Goal: Task Accomplishment & Management: Use online tool/utility

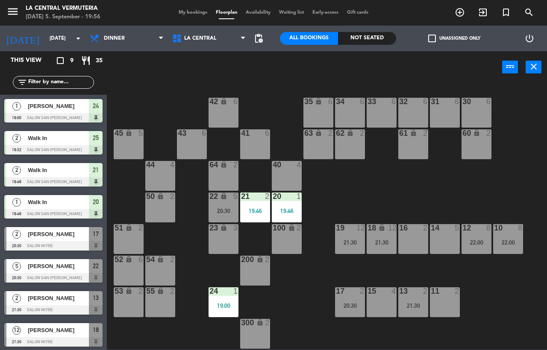
click at [81, 117] on div at bounding box center [53, 117] width 98 height 9
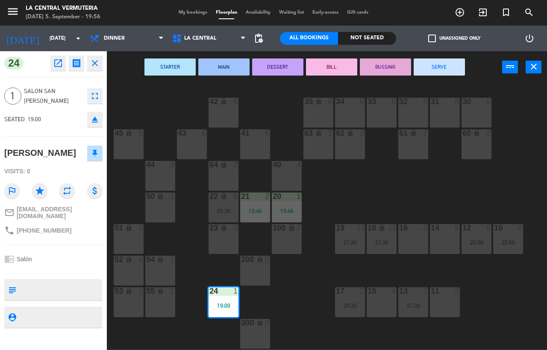
click at [90, 66] on icon "close" at bounding box center [95, 63] width 10 height 10
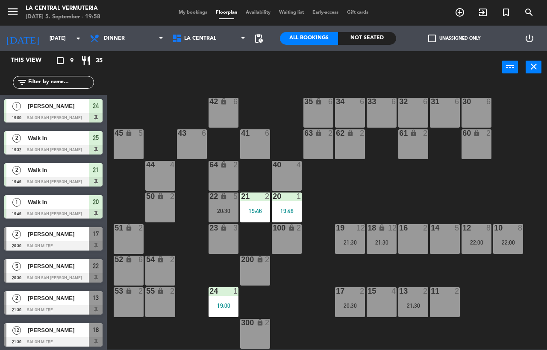
click at [386, 302] on div "15 4" at bounding box center [381, 302] width 30 height 30
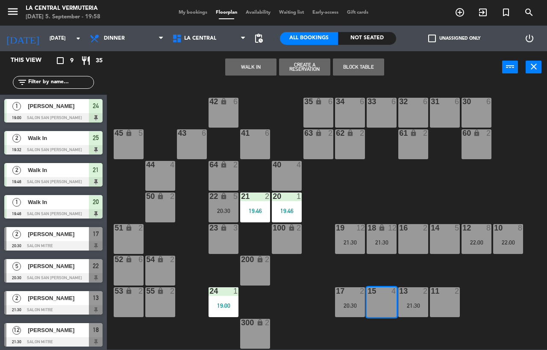
click at [241, 68] on button "WALK IN" at bounding box center [250, 67] width 51 height 17
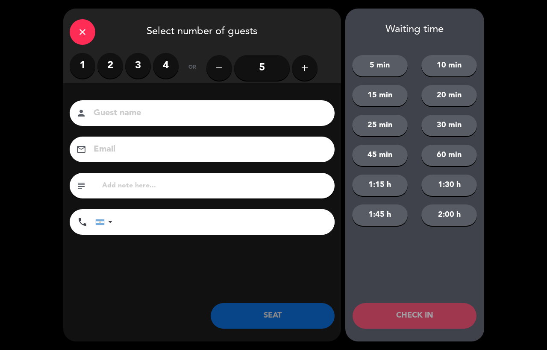
click at [114, 71] on label "2" at bounding box center [110, 66] width 26 height 26
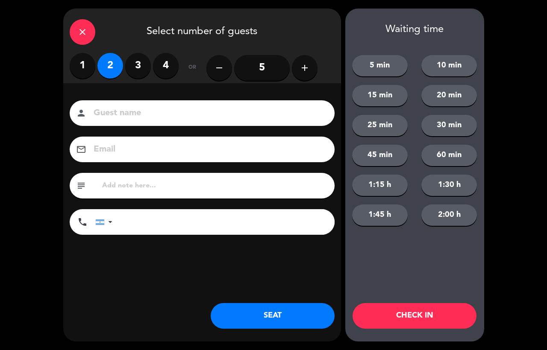
click at [273, 309] on button "SEAT" at bounding box center [273, 316] width 124 height 26
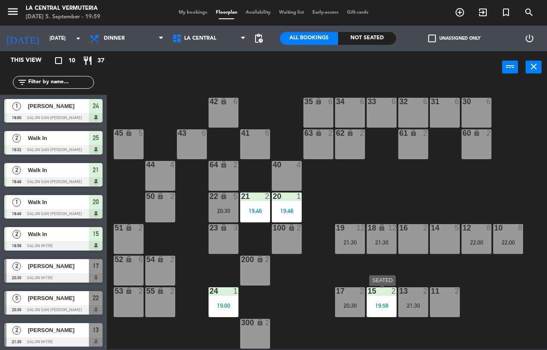
click at [386, 302] on div "15 2 19:58" at bounding box center [381, 302] width 30 height 30
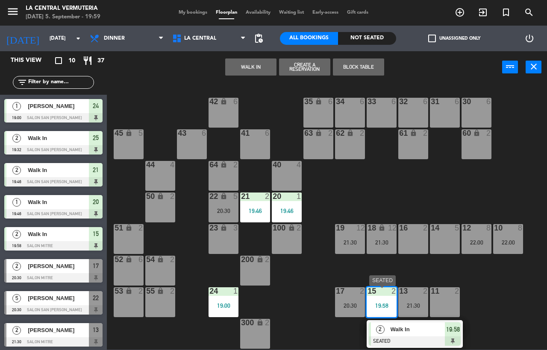
drag, startPoint x: 395, startPoint y: 337, endPoint x: 390, endPoint y: 310, distance: 27.3
click at [395, 337] on div "2 Walk In SEATED 19:58" at bounding box center [415, 333] width 92 height 23
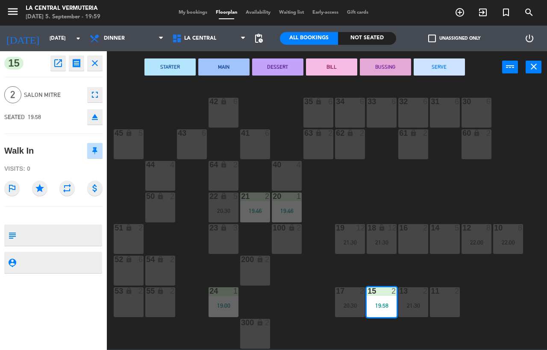
click at [92, 69] on button "close" at bounding box center [94, 63] width 15 height 15
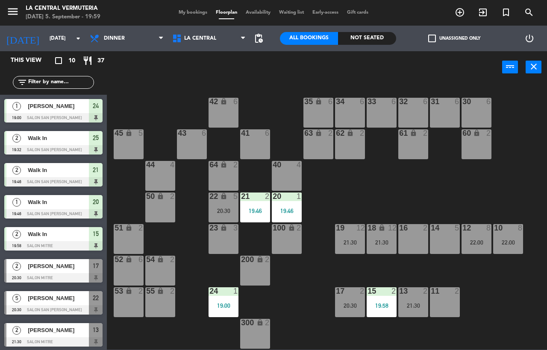
click at [390, 298] on div "15 2 19:58" at bounding box center [381, 302] width 30 height 30
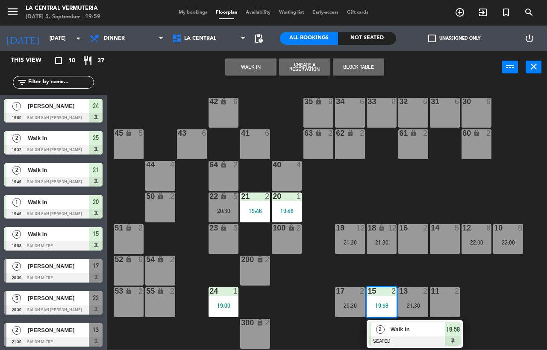
drag, startPoint x: 421, startPoint y: 246, endPoint x: 328, endPoint y: 61, distance: 206.5
click at [420, 247] on div "16 2" at bounding box center [413, 239] width 30 height 30
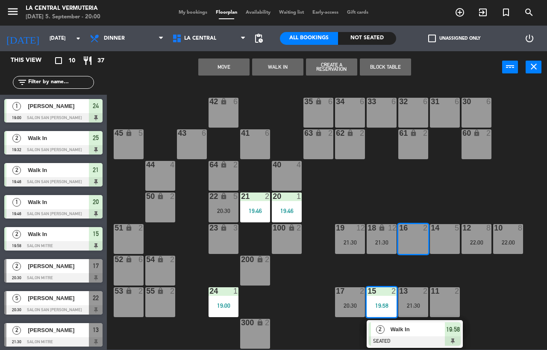
click at [224, 64] on button "Move" at bounding box center [223, 67] width 51 height 17
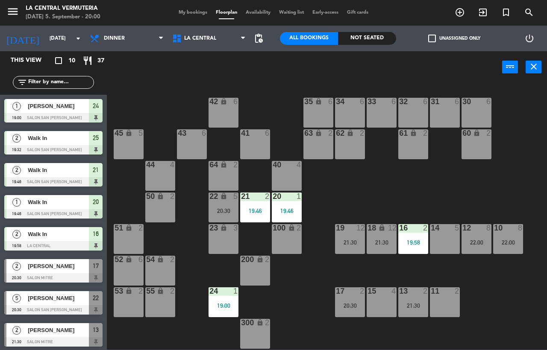
click at [388, 299] on div "15 4" at bounding box center [381, 302] width 30 height 30
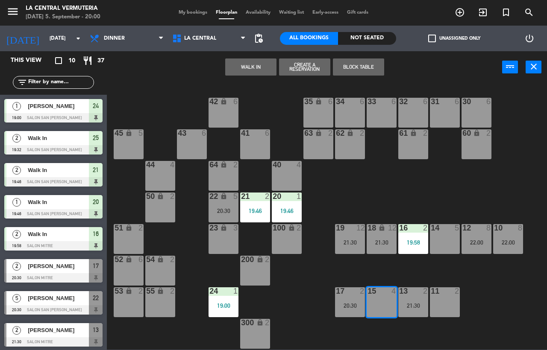
click at [261, 67] on button "WALK IN" at bounding box center [250, 67] width 51 height 17
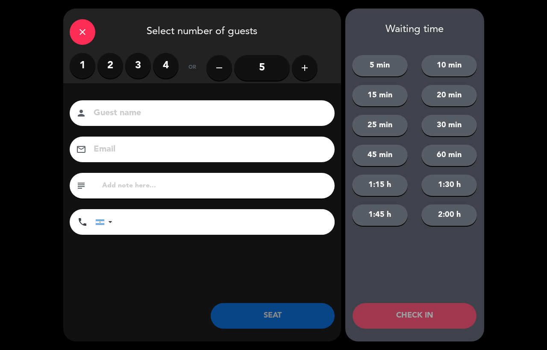
click at [164, 63] on label "4" at bounding box center [166, 66] width 26 height 26
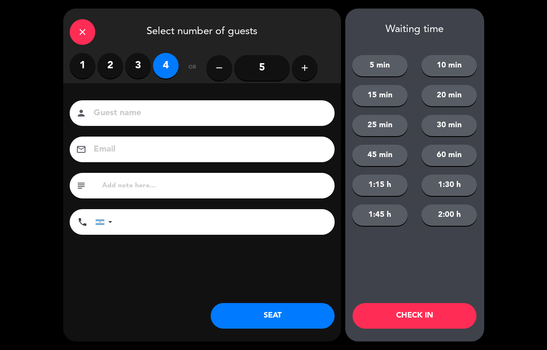
click at [313, 310] on button "SEAT" at bounding box center [273, 316] width 124 height 26
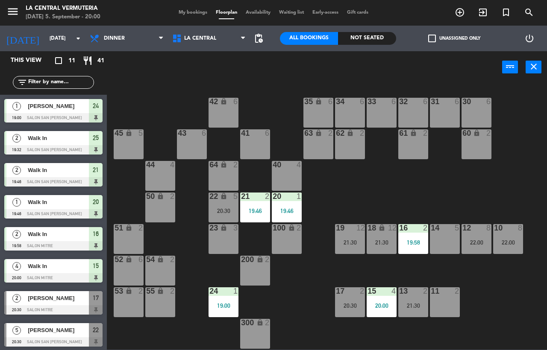
click at [64, 113] on div at bounding box center [53, 117] width 98 height 9
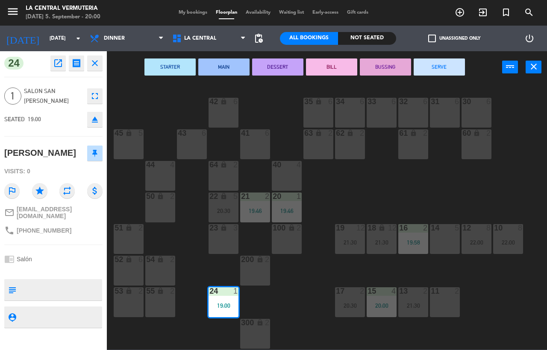
drag, startPoint x: 58, startPoint y: 226, endPoint x: 24, endPoint y: 220, distance: 34.6
click at [24, 226] on div "phone [PHONE_NUMBER]" at bounding box center [37, 231] width 67 height 10
click at [64, 224] on div "phone [PHONE_NUMBER]" at bounding box center [53, 231] width 98 height 16
click at [88, 62] on button "close" at bounding box center [94, 63] width 15 height 15
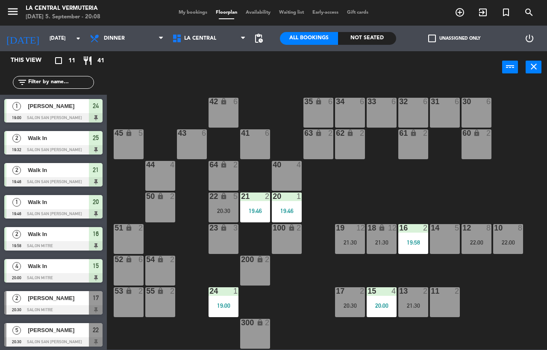
click at [444, 292] on div at bounding box center [445, 291] width 14 height 8
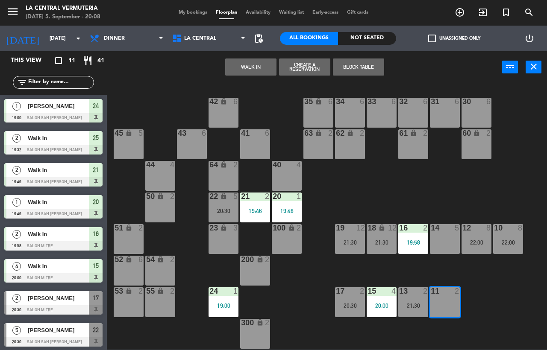
click at [414, 186] on div "42 lock 6 35 lock 6 34 6 33 6 32 6 31 6 30 6 43 6 41 6 60 lock 2 61 lock 2 62 l…" at bounding box center [329, 216] width 434 height 267
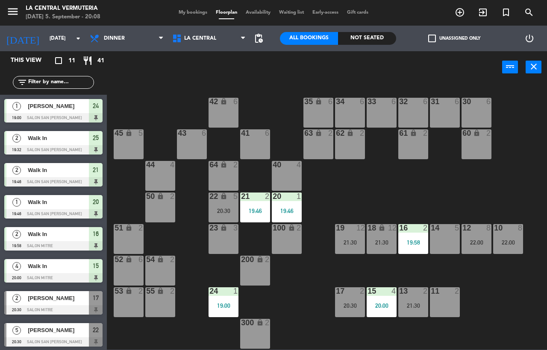
click at [416, 249] on div "16 2 19:58" at bounding box center [413, 239] width 30 height 30
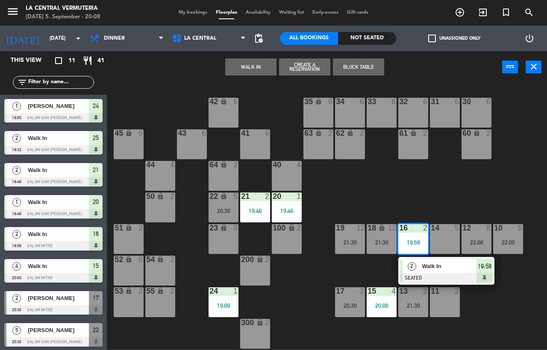
click at [423, 267] on span "Walk In" at bounding box center [449, 266] width 55 height 9
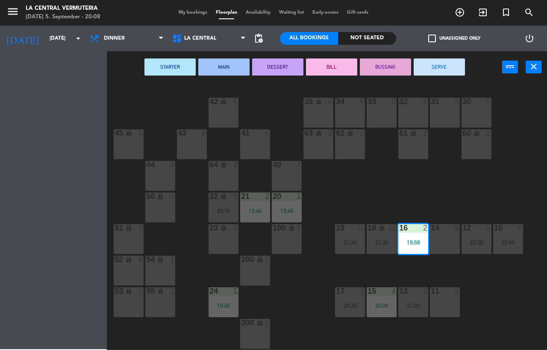
click at [437, 302] on div "11 2" at bounding box center [445, 302] width 30 height 30
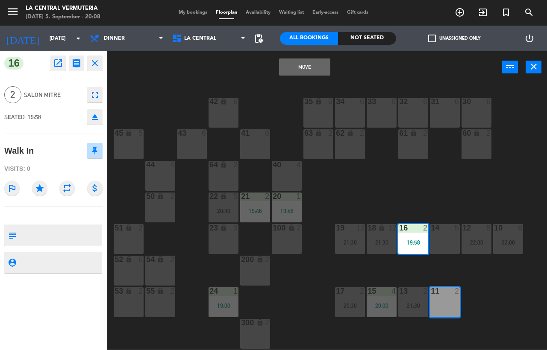
click at [301, 73] on button "Move" at bounding box center [304, 67] width 51 height 17
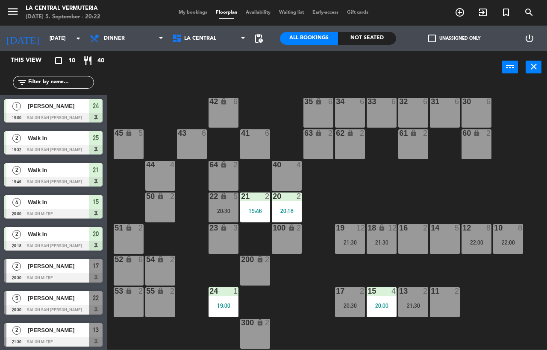
click at [288, 159] on div "42 lock 6 35 lock 6 34 6 33 6 32 6 31 6 30 6 43 6 41 6 60 lock 2 61 lock 2 62 l…" at bounding box center [329, 216] width 434 height 267
click at [305, 191] on div "42 lock 6 35 lock 6 34 6 33 6 32 6 31 6 30 6 43 6 41 6 60 lock 2 61 lock 2 62 l…" at bounding box center [329, 216] width 434 height 267
click at [277, 151] on div "42 lock 6 35 lock 6 34 6 33 6 32 6 31 6 30 6 43 6 41 6 60 lock 2 61 lock 2 62 l…" at bounding box center [329, 216] width 434 height 267
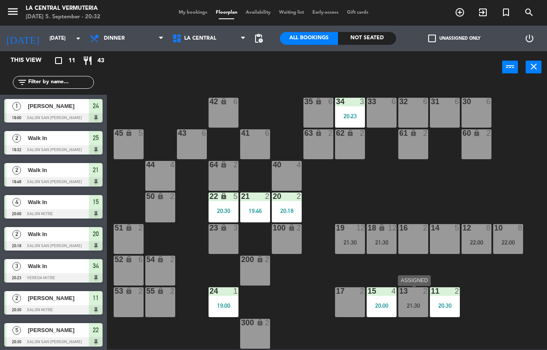
click at [404, 314] on div "13 2 21:30" at bounding box center [413, 302] width 30 height 30
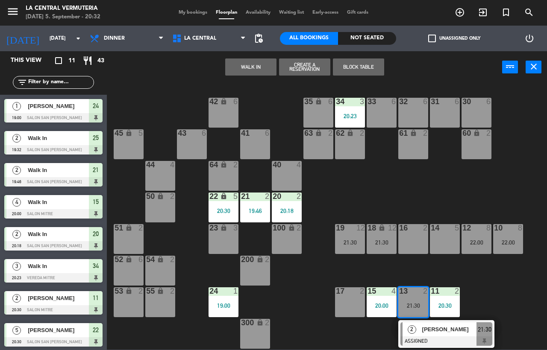
click at [340, 339] on div "42 lock 6 35 lock 6 34 3 20:23 33 6 32 6 31 6 30 6 43 6 41 6 60 lock 2 61 lock …" at bounding box center [329, 216] width 434 height 267
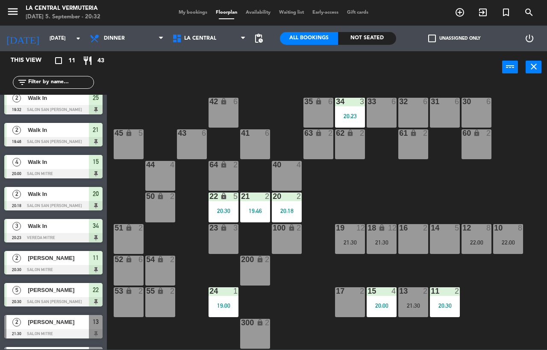
scroll to position [98, 0]
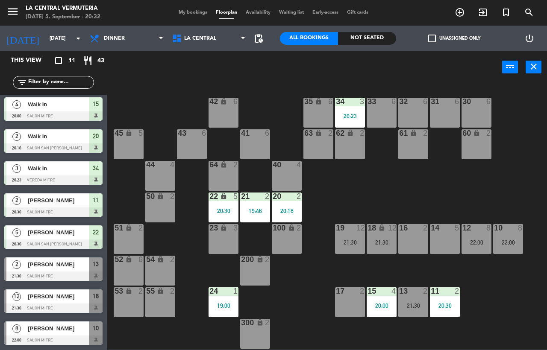
click at [116, 338] on div "42 lock 6 35 lock 6 34 3 20:23 33 6 32 6 31 6 30 6 43 6 41 6 60 lock 2 61 lock …" at bounding box center [329, 216] width 434 height 267
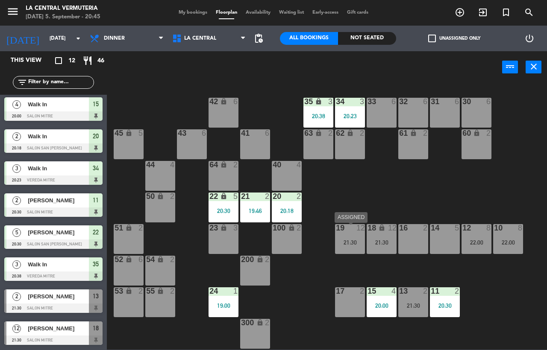
click at [342, 252] on div "19 12 21:30" at bounding box center [350, 239] width 30 height 30
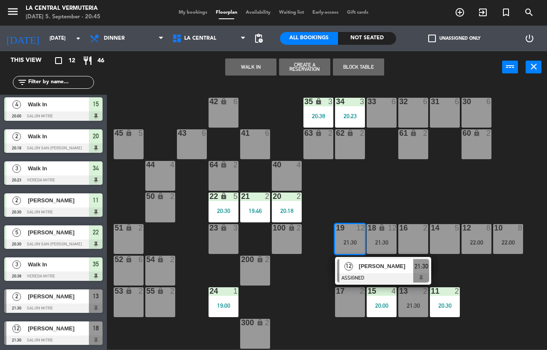
click at [320, 290] on div "42 lock 6 35 lock 3 20:38 34 3 20:23 33 6 32 6 31 6 30 6 43 6 41 6 60 lock 2 61…" at bounding box center [329, 216] width 434 height 267
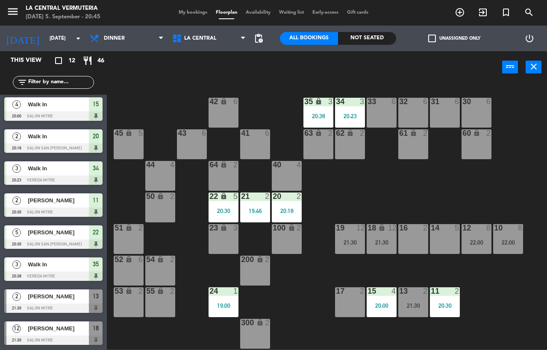
scroll to position [18, 0]
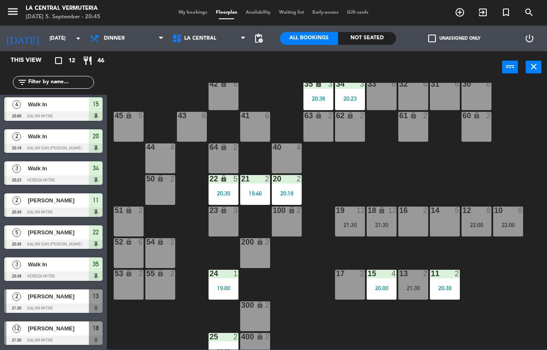
click at [381, 219] on div "18 lock 12 21:30" at bounding box center [381, 222] width 30 height 30
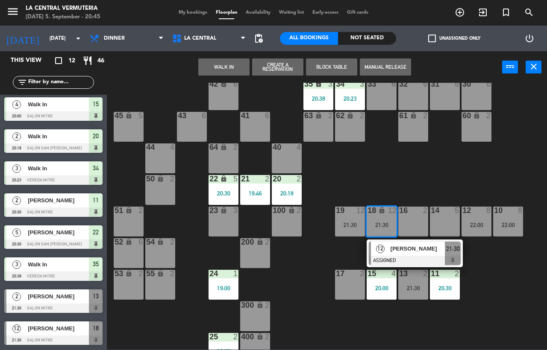
click at [317, 280] on div "42 lock 6 35 lock 3 20:38 34 3 20:23 33 6 32 6 31 6 30 6 43 6 41 6 60 lock 2 61…" at bounding box center [329, 216] width 434 height 267
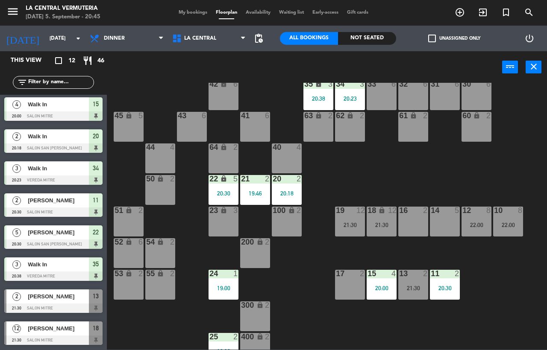
click at [506, 232] on div "10 8 22:00" at bounding box center [508, 222] width 30 height 30
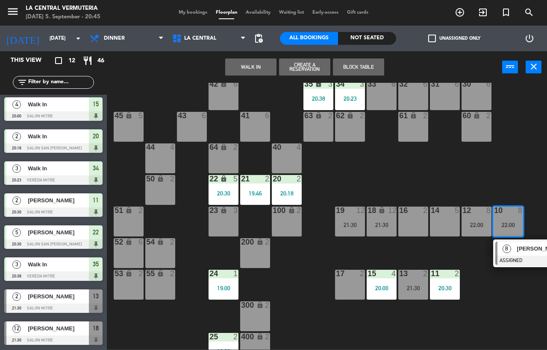
scroll to position [18, 55]
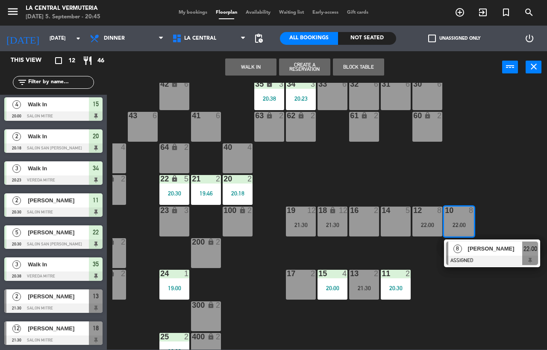
click at [482, 252] on span "[PERSON_NAME]" at bounding box center [495, 248] width 55 height 9
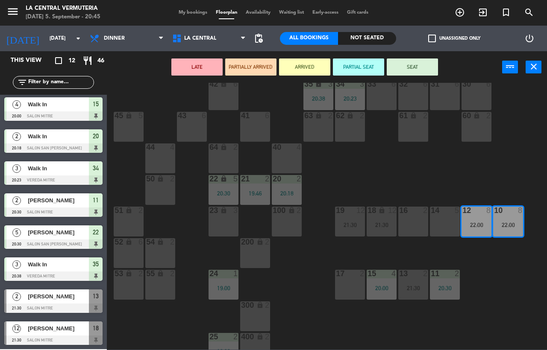
scroll to position [18, 0]
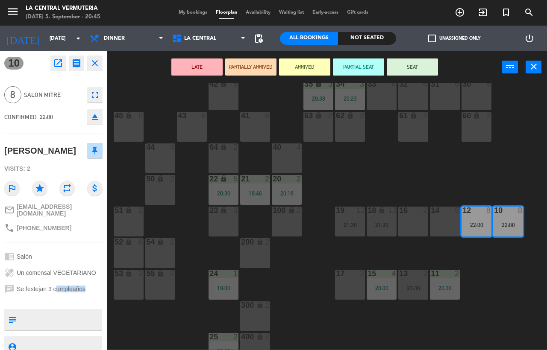
drag, startPoint x: 53, startPoint y: 286, endPoint x: 74, endPoint y: 293, distance: 23.0
click at [74, 293] on div "10 open_in_new receipt 10:00 PM [DATE] 8 people [PERSON_NAME] Table 10+12 EXPER…" at bounding box center [53, 200] width 107 height 299
click at [127, 321] on div "42 lock 6 35 lock 3 20:38 34 3 20:23 33 6 32 6 31 6 30 6 43 6 41 6 60 lock 2 61…" at bounding box center [329, 216] width 434 height 267
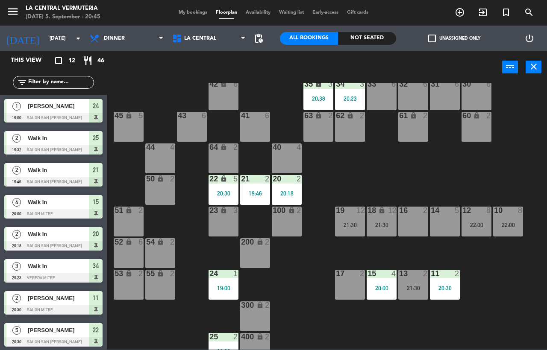
scroll to position [107, 0]
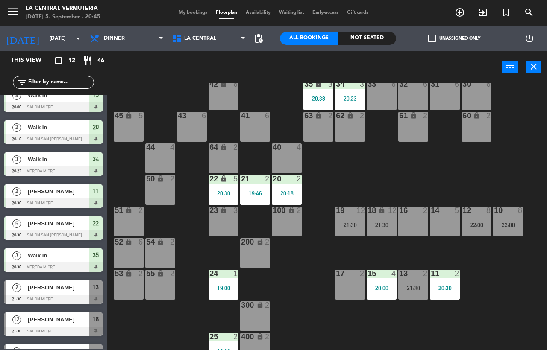
click at [351, 229] on div "19 12 21:30" at bounding box center [350, 222] width 30 height 30
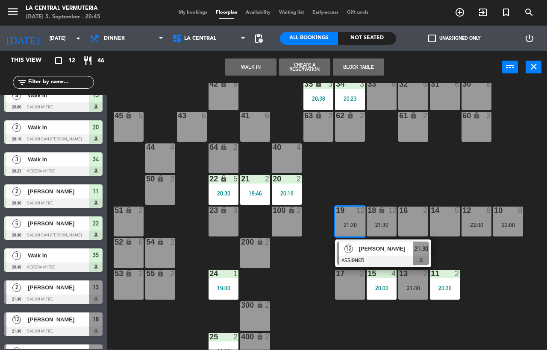
click at [185, 211] on div "42 lock 6 35 lock 3 20:38 34 3 20:23 33 6 32 6 31 6 30 6 43 6 41 6 60 lock 2 61…" at bounding box center [329, 216] width 434 height 267
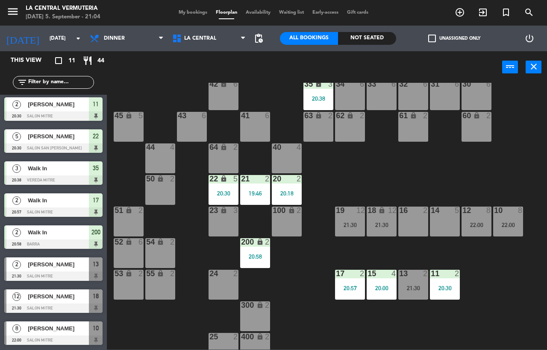
scroll to position [98, 0]
click at [339, 258] on div "42 lock 6 35 lock 3 20:38 34 6 33 6 32 6 31 6 30 6 43 6 41 6 60 lock 2 61 lock …" at bounding box center [329, 216] width 434 height 267
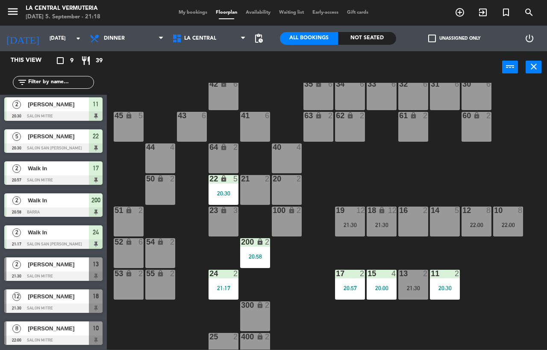
scroll to position [34, 0]
